Goal: Information Seeking & Learning: Learn about a topic

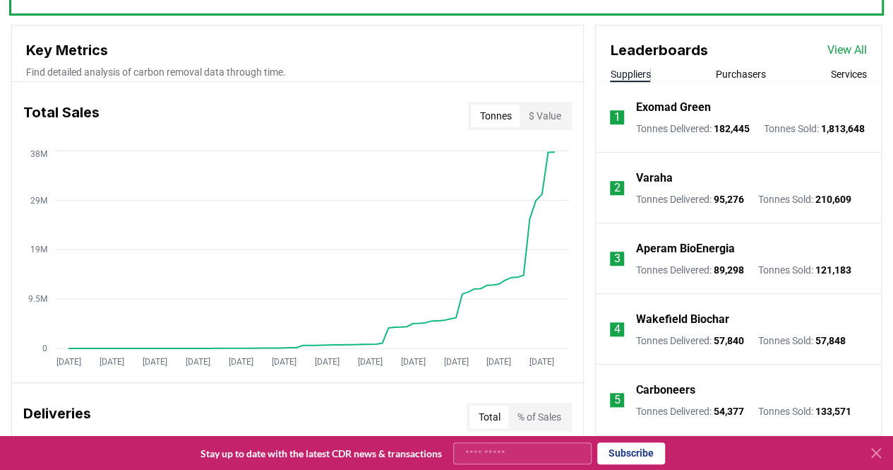
scroll to position [494, 0]
click at [838, 44] on link "View All" at bounding box center [848, 49] width 40 height 17
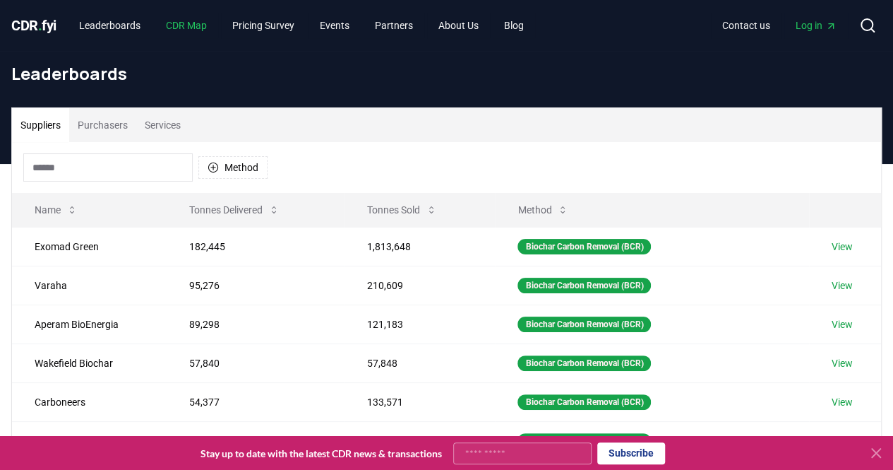
click at [206, 26] on link "CDR Map" at bounding box center [187, 25] width 64 height 25
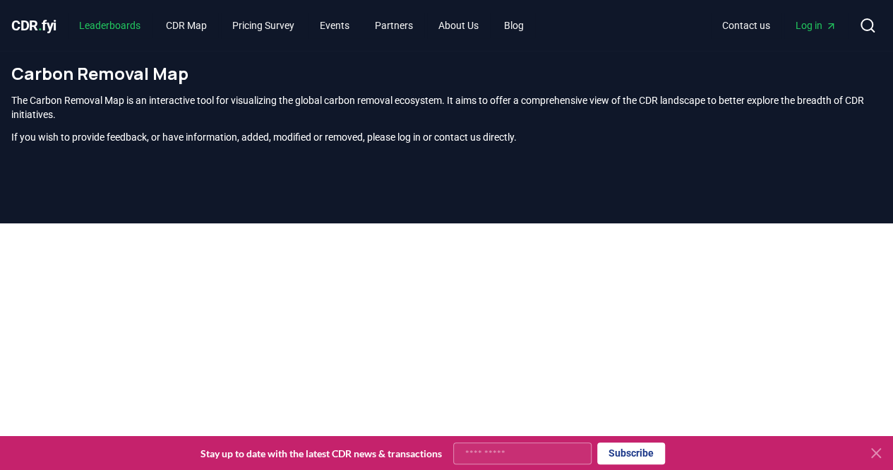
click at [129, 22] on link "Leaderboards" at bounding box center [110, 25] width 84 height 25
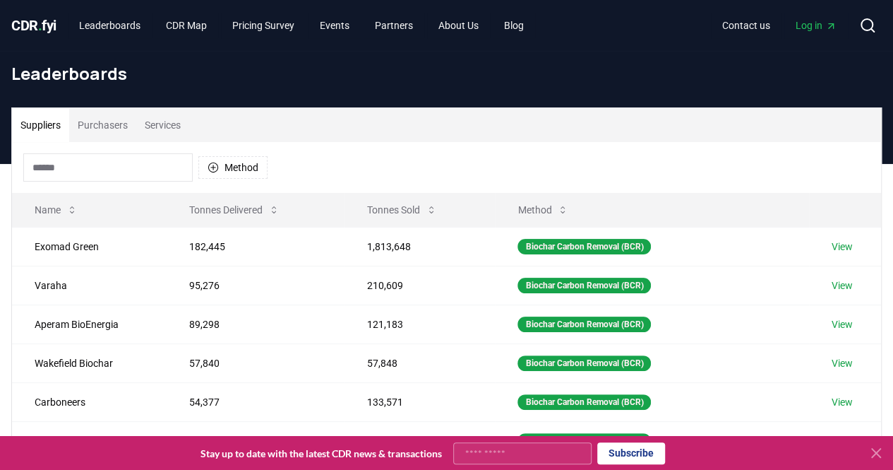
click at [230, 67] on h1 "Leaderboards" at bounding box center [446, 73] width 871 height 23
click at [126, 125] on button "Purchasers" at bounding box center [102, 125] width 67 height 34
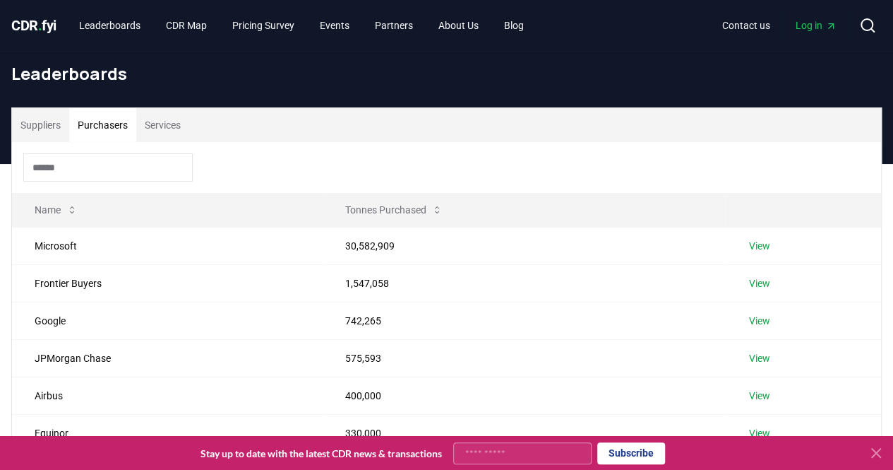
click at [160, 125] on button "Services" at bounding box center [162, 125] width 53 height 34
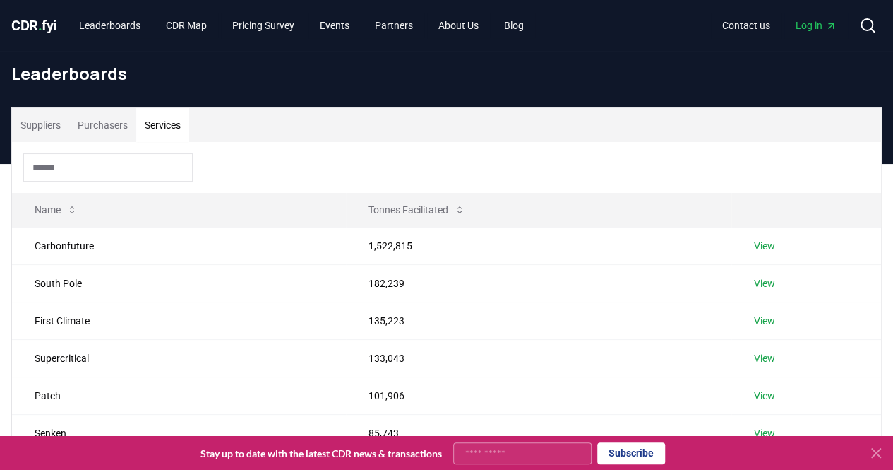
click at [55, 19] on span "CDR . fyi" at bounding box center [33, 25] width 45 height 17
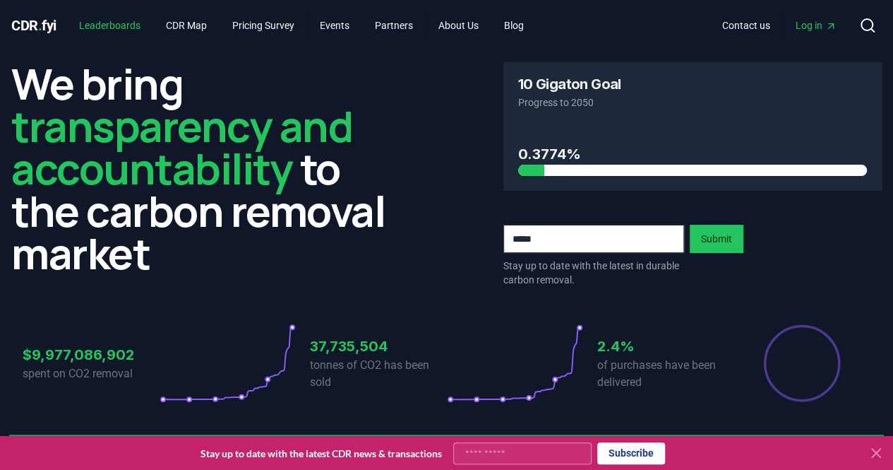
click at [102, 22] on link "Leaderboards" at bounding box center [110, 25] width 84 height 25
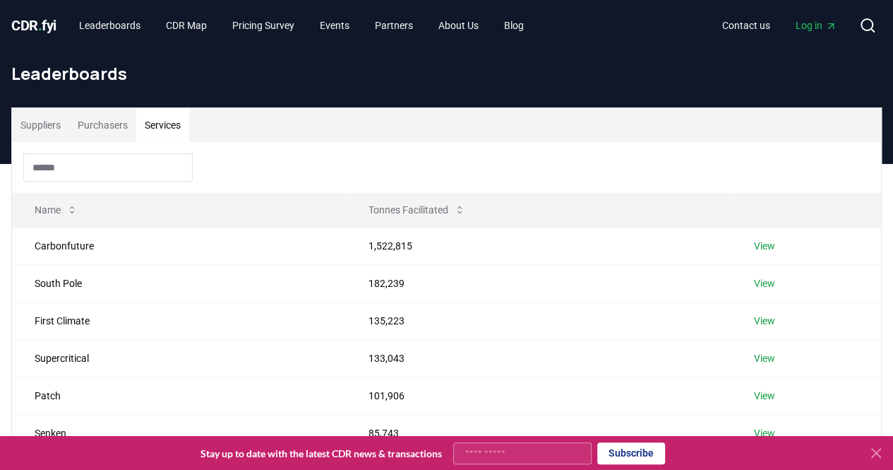
click at [143, 126] on button "Services" at bounding box center [162, 125] width 53 height 34
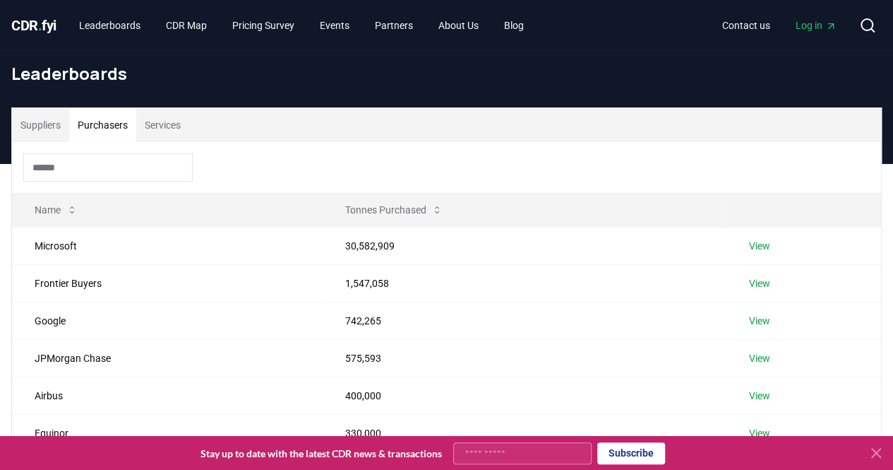
click at [115, 121] on button "Purchasers" at bounding box center [102, 125] width 67 height 34
click at [64, 123] on button "Suppliers" at bounding box center [40, 125] width 57 height 34
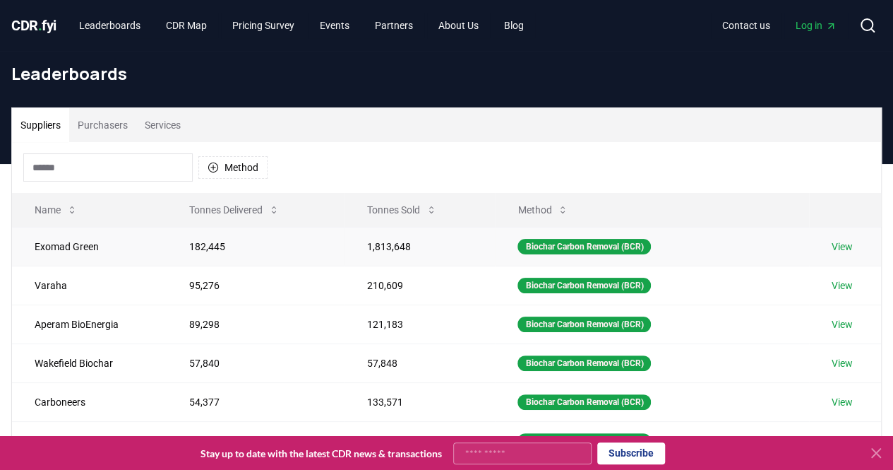
click at [837, 246] on link "View" at bounding box center [842, 246] width 21 height 14
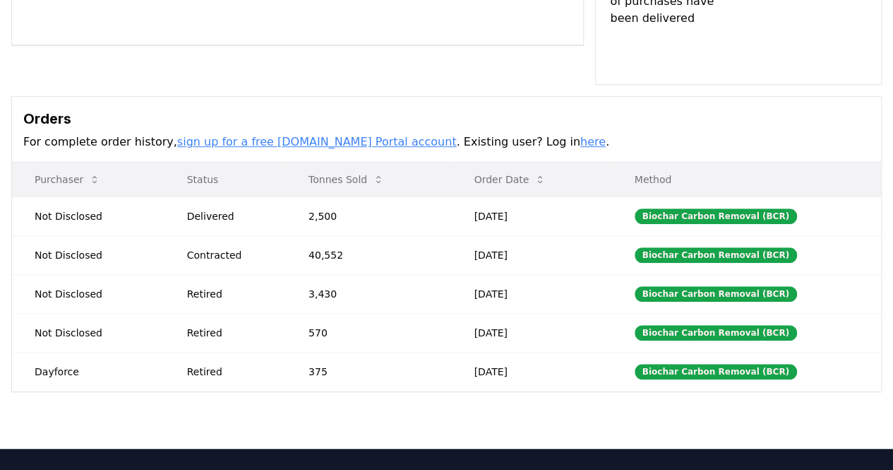
scroll to position [424, 0]
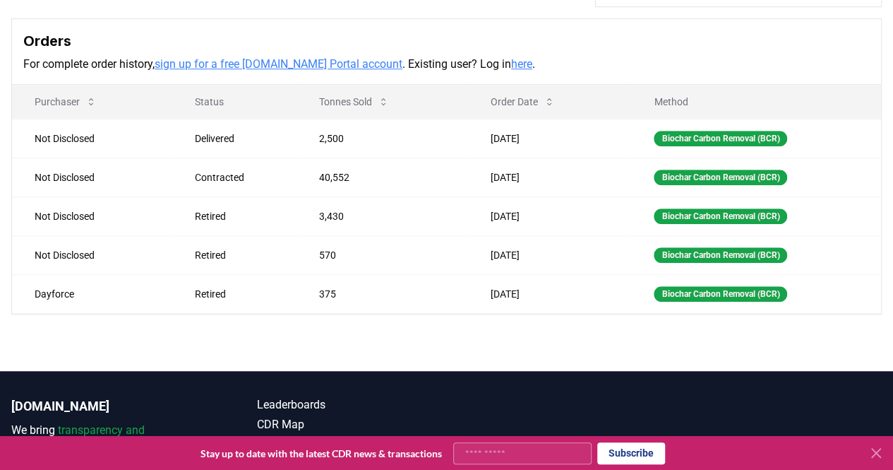
click at [511, 451] on input "Your email" at bounding box center [522, 453] width 138 height 22
type input "**********"
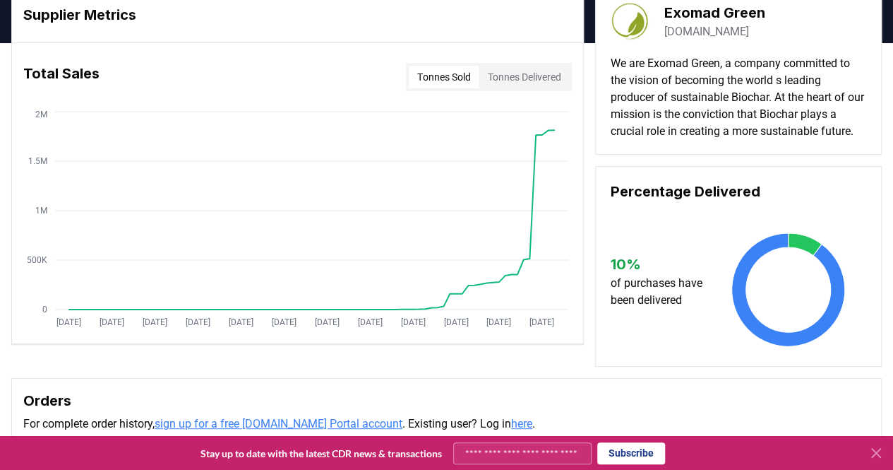
scroll to position [0, 0]
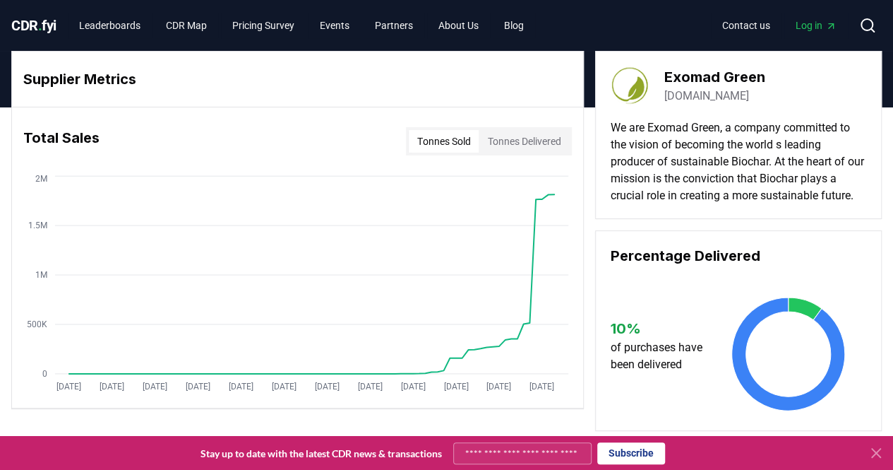
click at [803, 21] on span "Log in" at bounding box center [816, 25] width 41 height 14
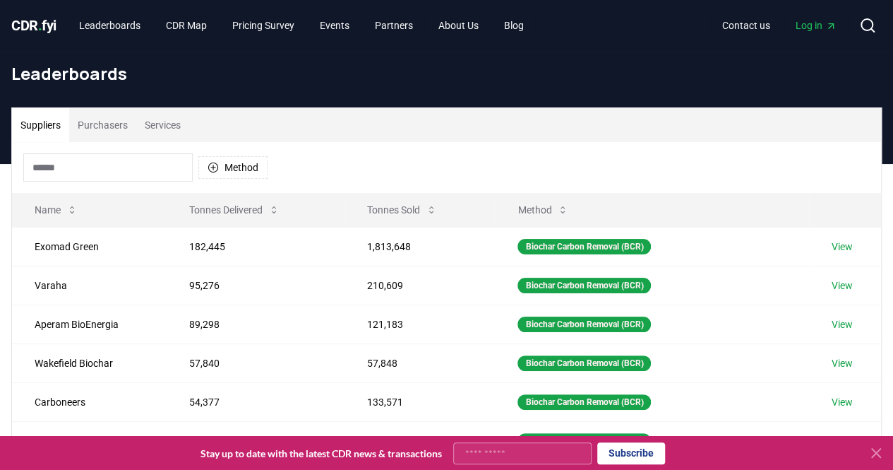
click at [105, 119] on button "Purchasers" at bounding box center [102, 125] width 67 height 34
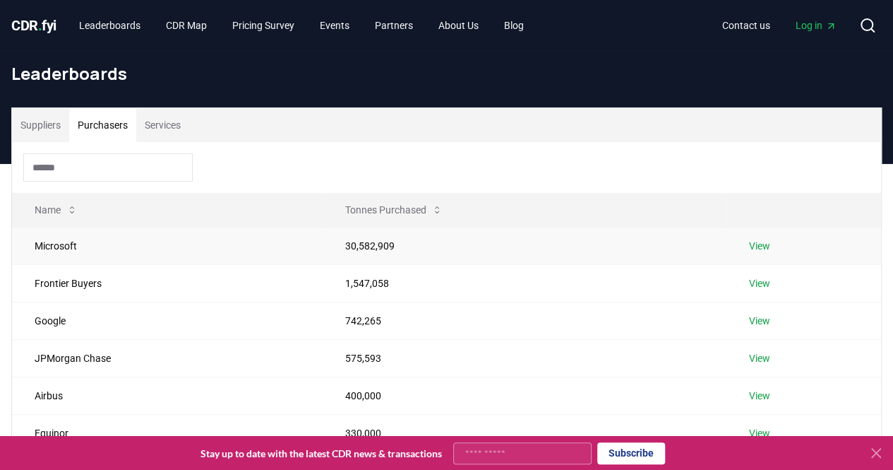
click at [763, 244] on link "View" at bounding box center [759, 246] width 21 height 14
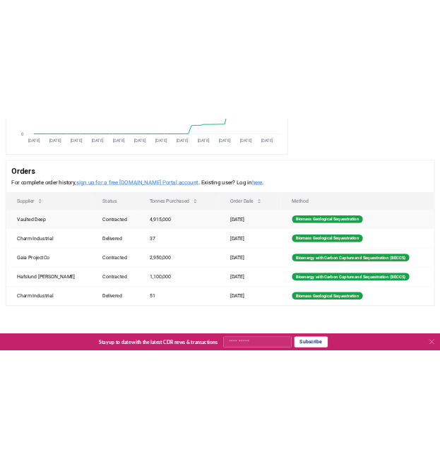
scroll to position [353, 0]
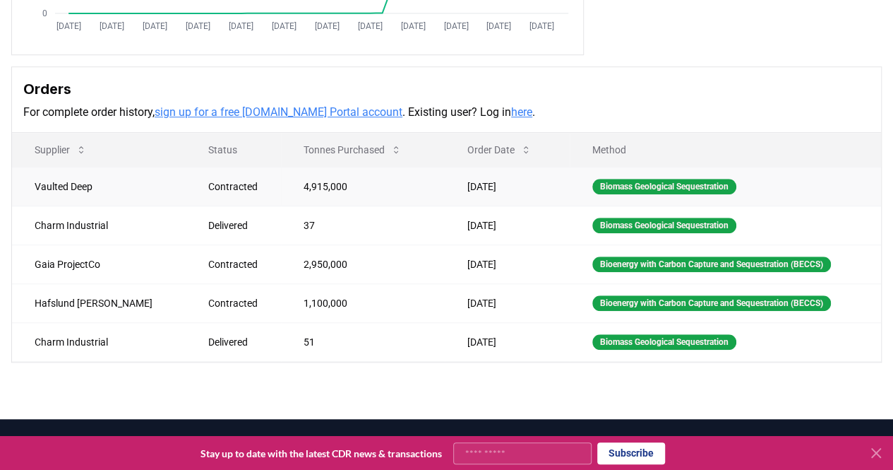
click at [208, 186] on div "Contracted" at bounding box center [238, 186] width 61 height 14
click at [70, 192] on td "Vaulted Deep" at bounding box center [99, 186] width 174 height 39
click at [474, 261] on td "Jul 07, 2025" at bounding box center [507, 263] width 125 height 39
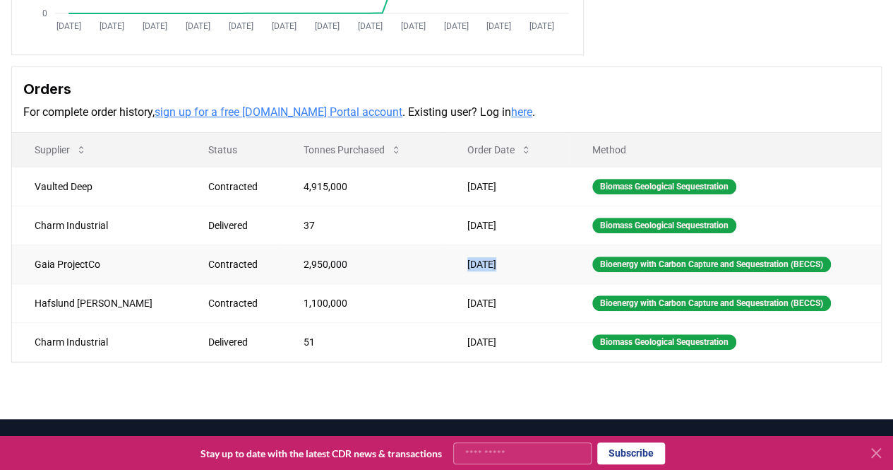
click at [474, 261] on td "Jul 07, 2025" at bounding box center [507, 263] width 125 height 39
click at [186, 267] on td "Contracted" at bounding box center [233, 263] width 95 height 39
click at [208, 261] on div "Contracted" at bounding box center [238, 264] width 61 height 14
click at [302, 109] on link "sign up for a free CDR.fyi Portal account" at bounding box center [279, 111] width 248 height 13
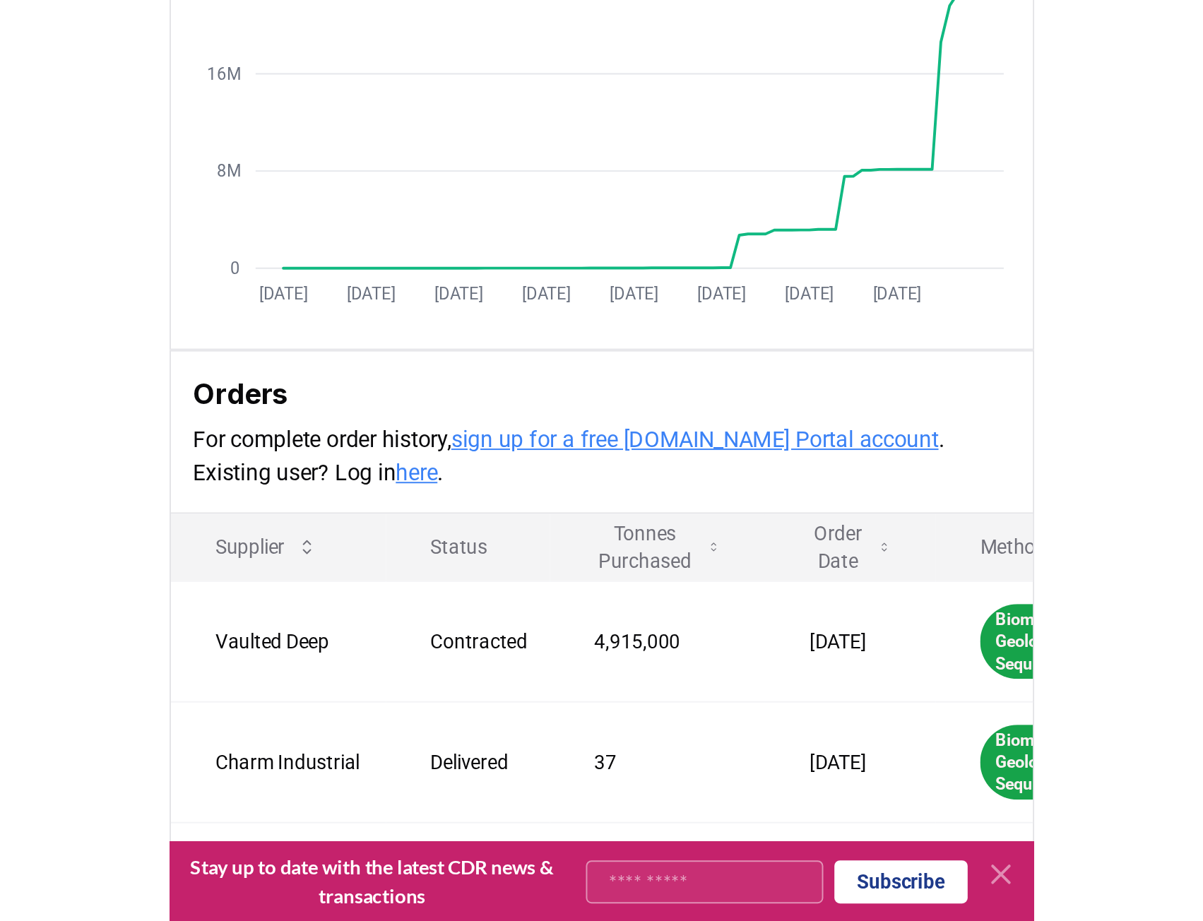
scroll to position [314, 0]
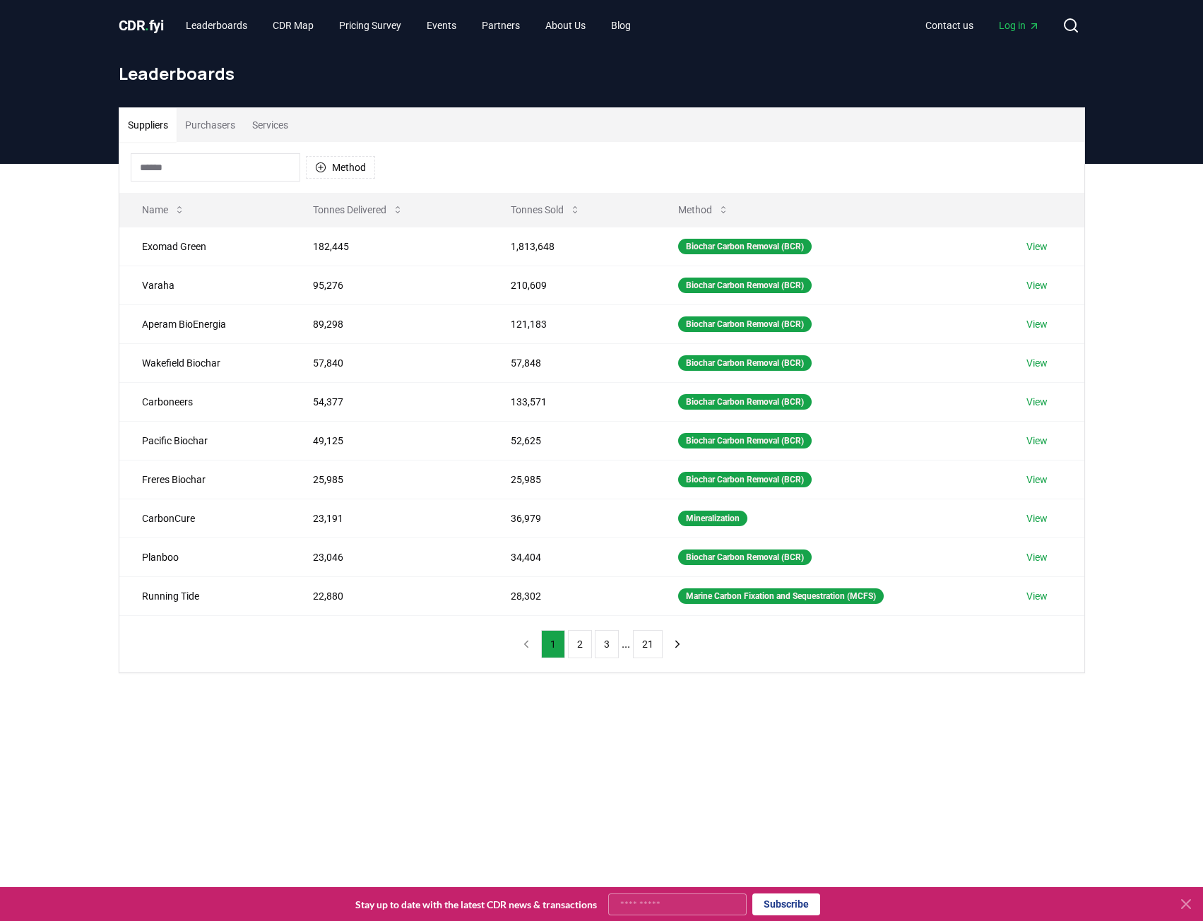
click at [240, 129] on button "Purchasers" at bounding box center [210, 125] width 67 height 34
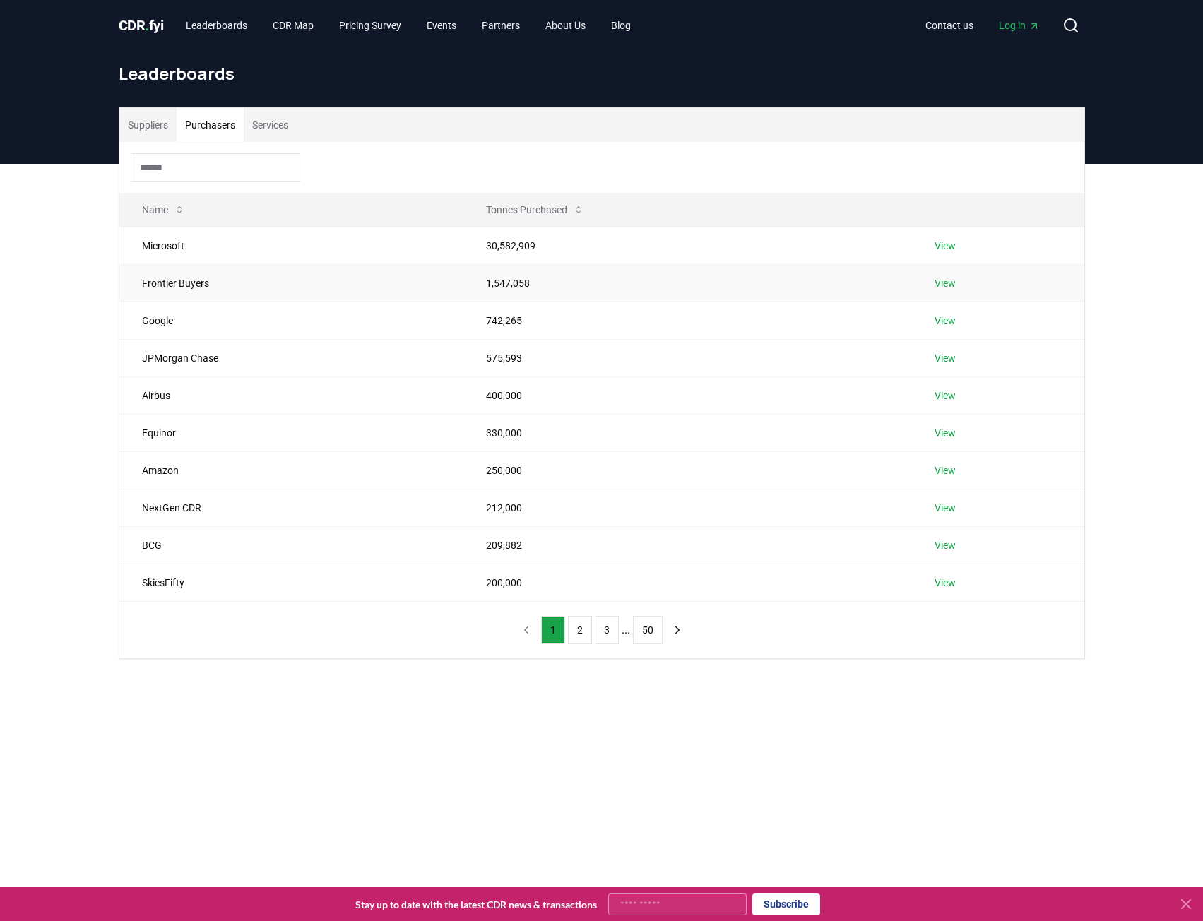
click at [942, 283] on link "View" at bounding box center [944, 283] width 21 height 14
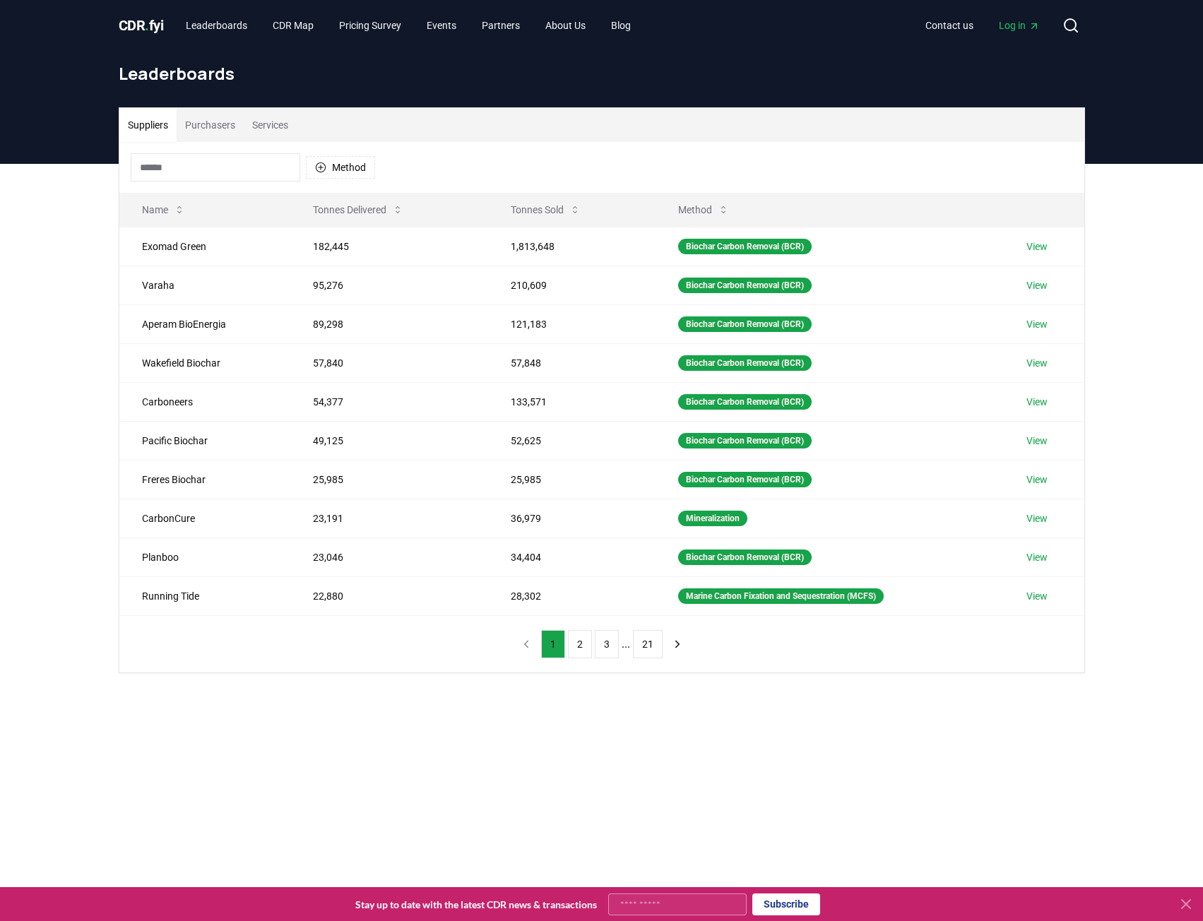
click at [220, 133] on button "Purchasers" at bounding box center [210, 125] width 67 height 34
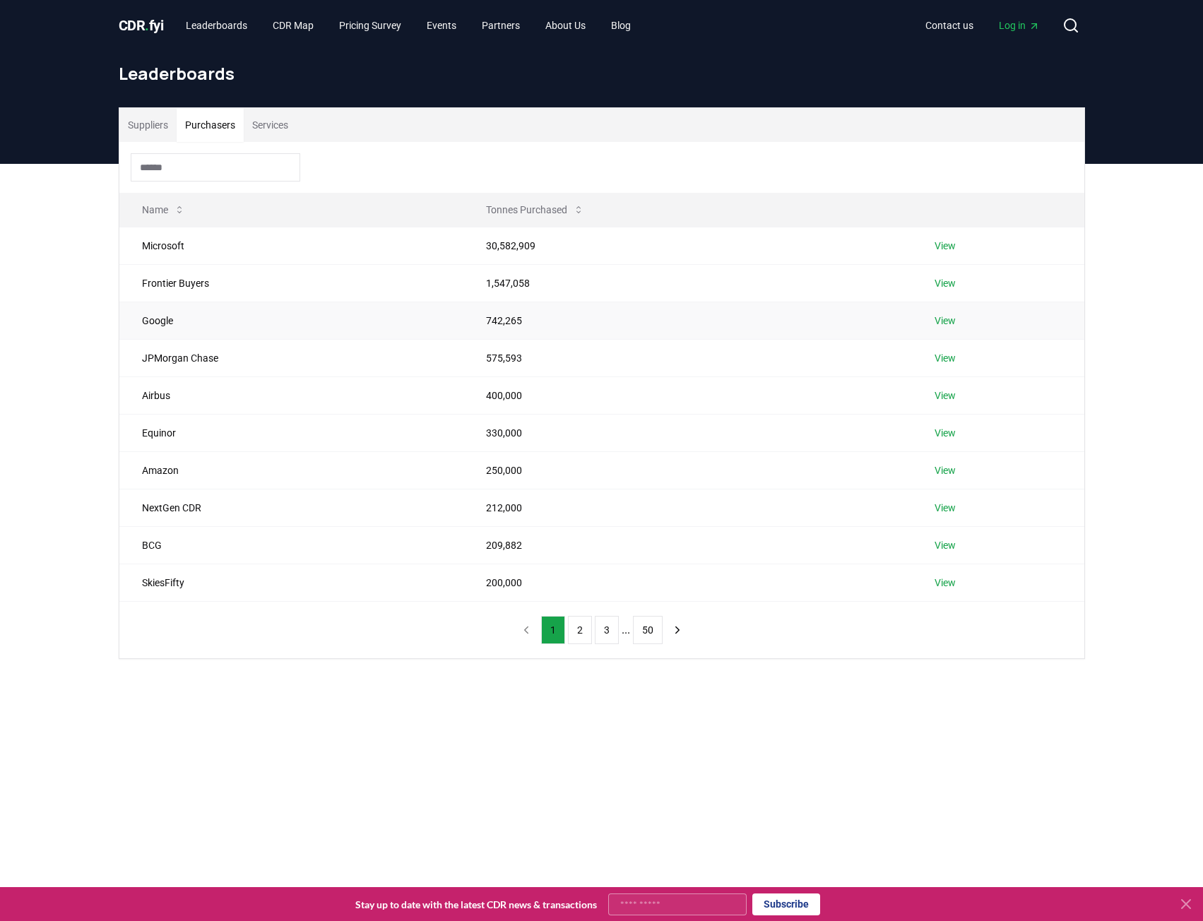
click at [943, 314] on link "View" at bounding box center [944, 321] width 21 height 14
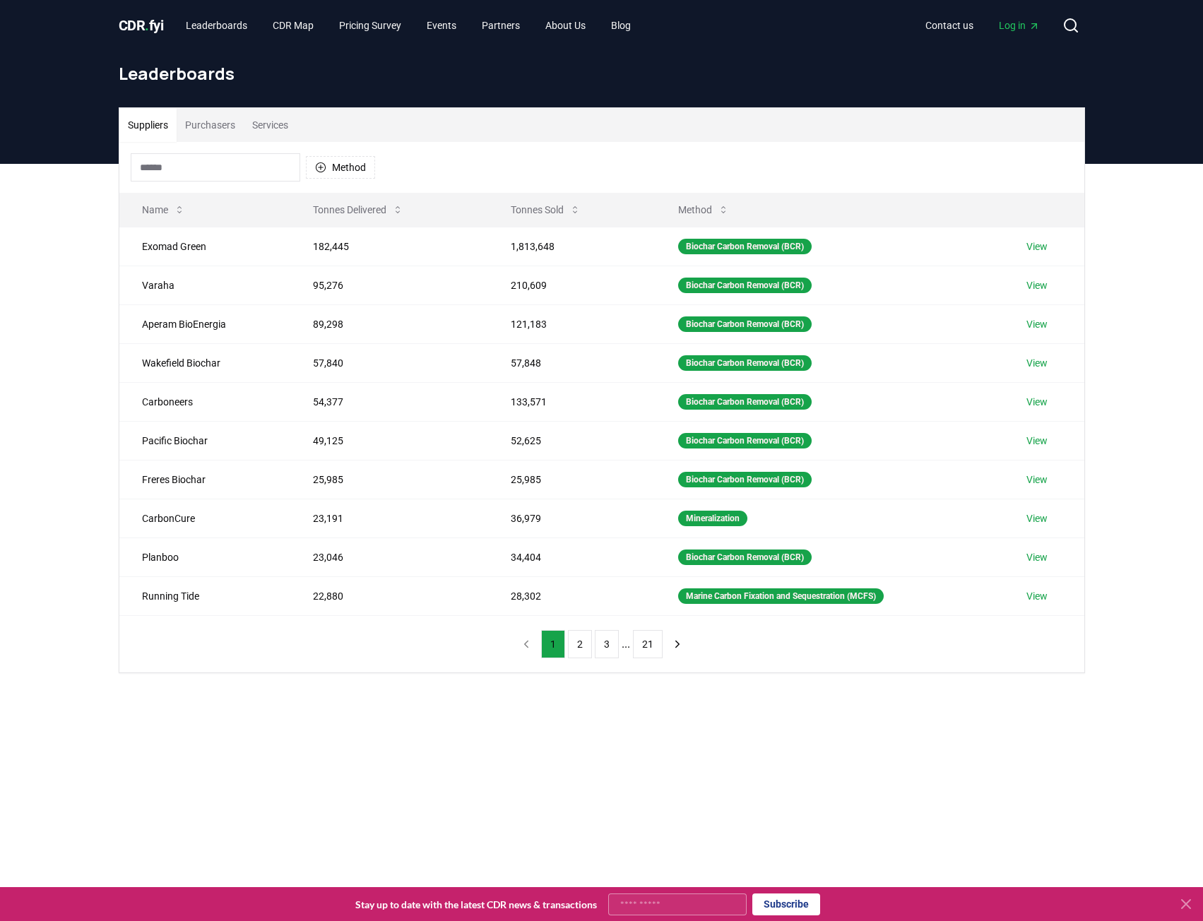
drag, startPoint x: 208, startPoint y: 96, endPoint x: 210, endPoint y: 112, distance: 16.4
click at [209, 97] on div "Leaderboards" at bounding box center [601, 79] width 989 height 57
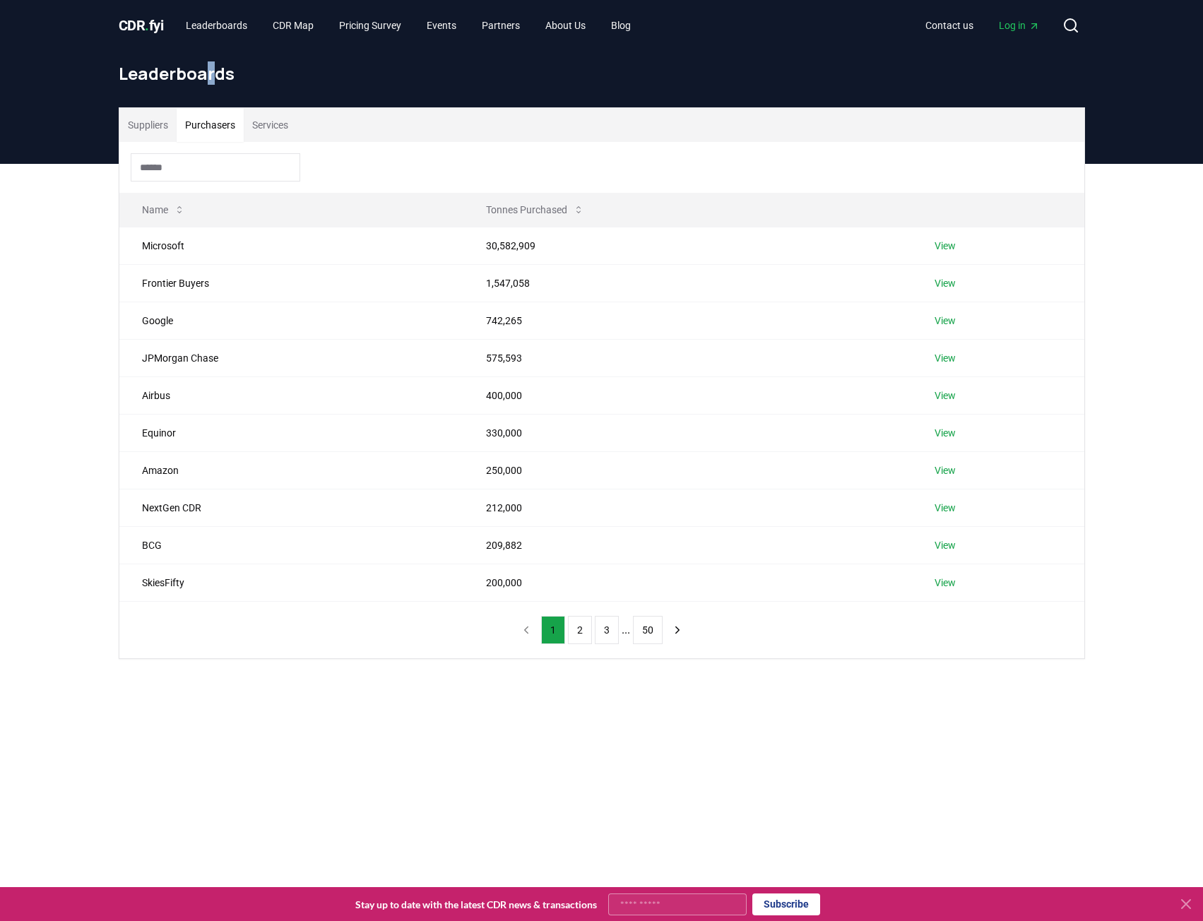
click at [211, 117] on button "Purchasers" at bounding box center [210, 125] width 67 height 34
click at [939, 279] on link "View" at bounding box center [944, 283] width 21 height 14
click at [232, 131] on button "Purchasers" at bounding box center [210, 125] width 67 height 34
click at [949, 243] on link "View" at bounding box center [944, 246] width 21 height 14
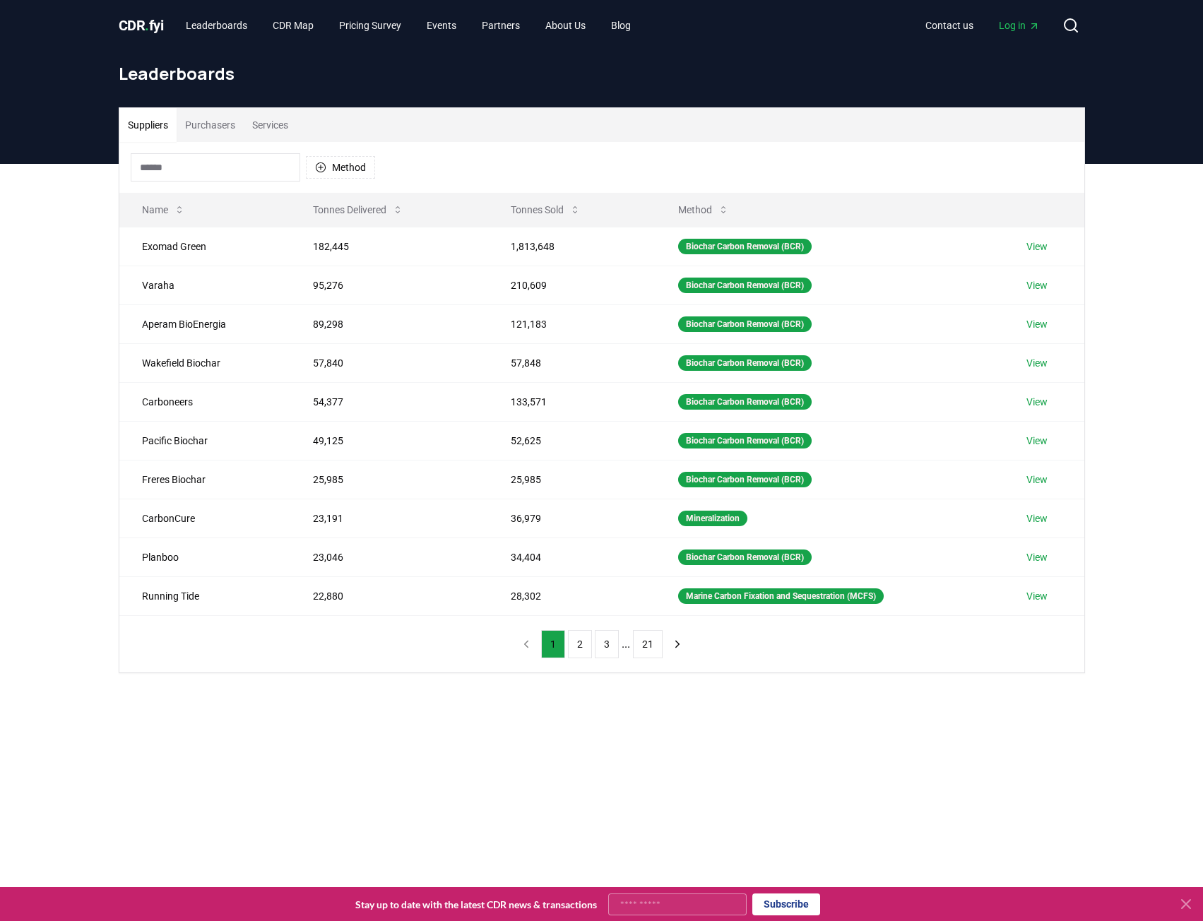
click at [198, 125] on button "Purchasers" at bounding box center [210, 125] width 67 height 34
